Goal: Task Accomplishment & Management: Manage account settings

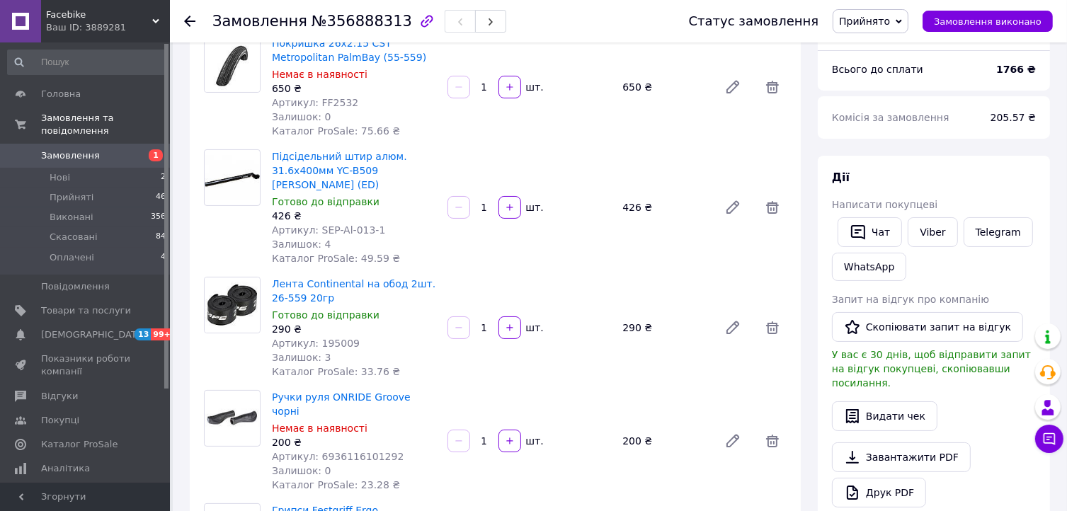
scroll to position [142, 0]
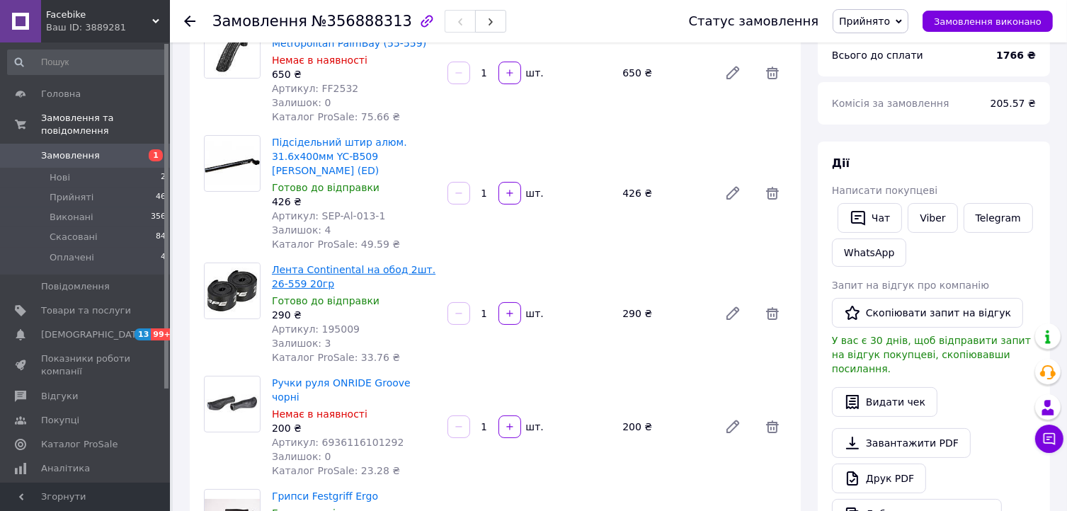
click at [314, 264] on link "Лента Continental на обод 2шт. 26-559 20гр" at bounding box center [354, 276] width 164 height 25
click at [1048, 437] on icon at bounding box center [1049, 439] width 14 height 14
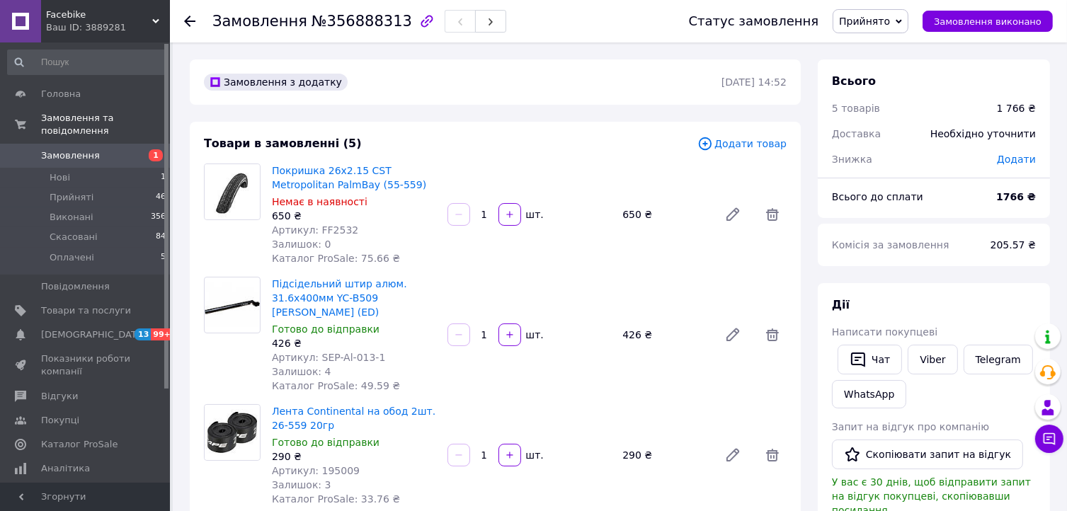
click at [40, 149] on span at bounding box center [20, 155] width 41 height 13
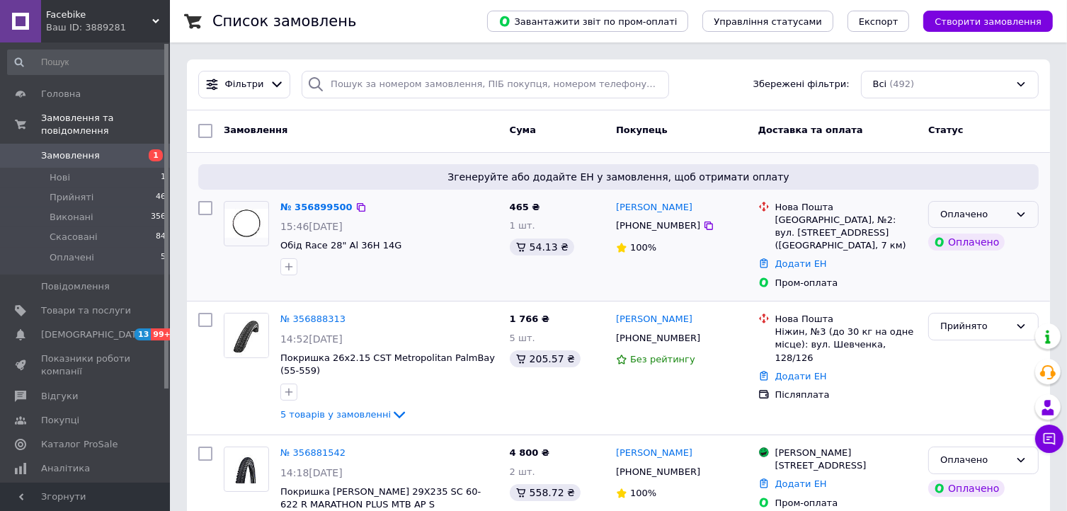
click at [969, 219] on div "Оплачено" at bounding box center [974, 214] width 69 height 15
click at [967, 241] on li "Прийнято" at bounding box center [983, 244] width 109 height 26
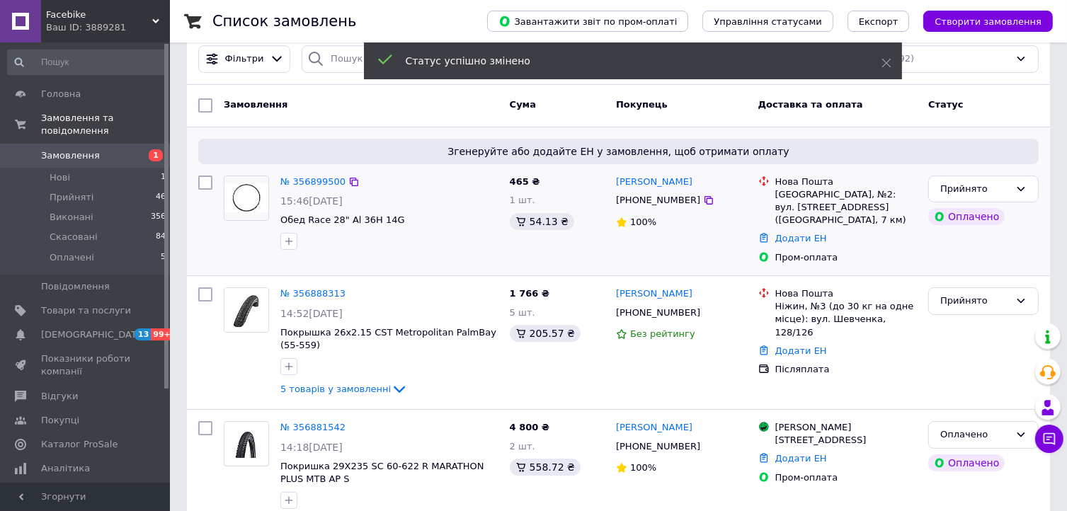
scroll to position [71, 0]
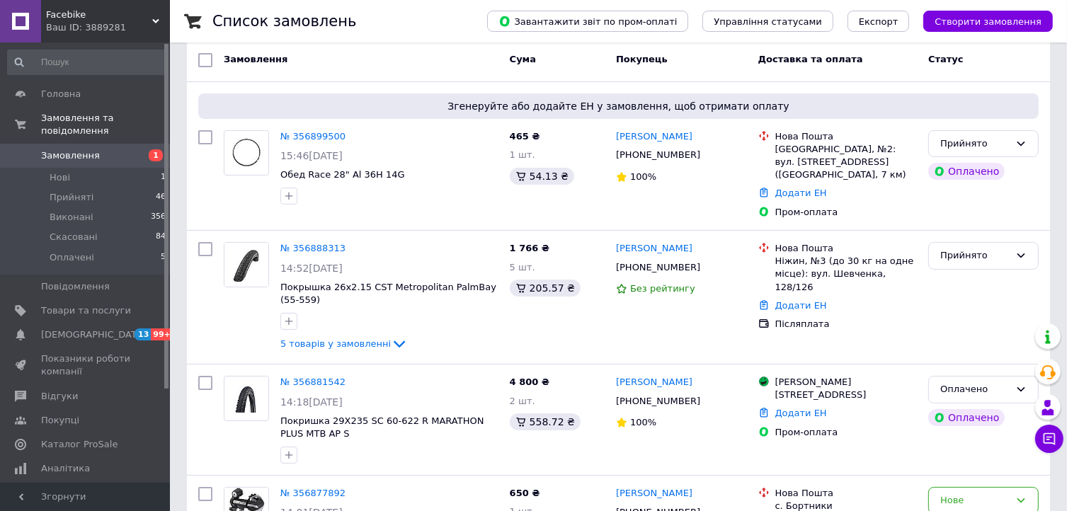
click at [71, 149] on span "Замовлення" at bounding box center [70, 155] width 59 height 13
